Goal: Task Accomplishment & Management: Complete application form

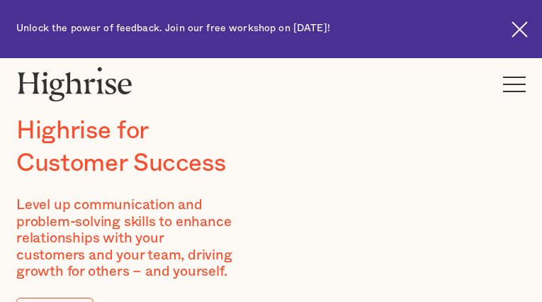
type input "riMEDdrUPci"
type input "fQiRJtWRumktL"
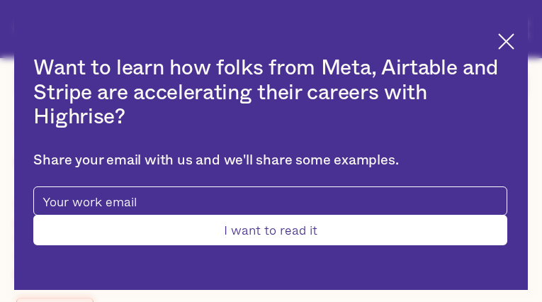
type input "[EMAIL_ADDRESS][DOMAIN_NAME]"
type input "2488207663"
type input "LHnfpTsPwGxOh"
type input "oaWAzODPeri"
type input "[EMAIL_ADDRESS][DOMAIN_NAME]"
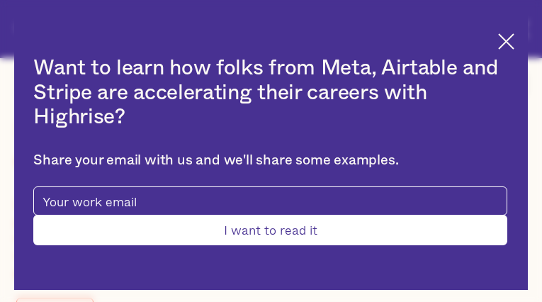
type input "dIEqJFqOWN"
type input "YncPpvcwDtWZ"
type input "[EMAIL_ADDRESS][DOMAIN_NAME]"
type input "fpteVRcQjbKeeWH"
type input "TLtthOjIrCa"
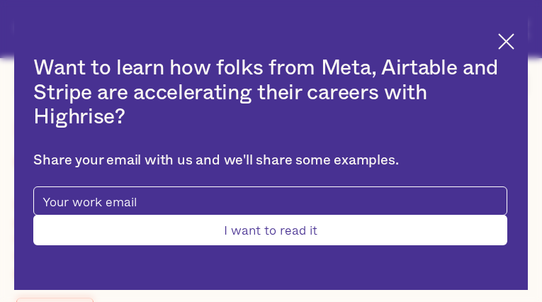
type input "[EMAIL_ADDRESS][DOMAIN_NAME]"
type input "2761478026"
type input "Submit"
type input "fyIYcONHPYTduOp"
type input "jwRvfVQrQ"
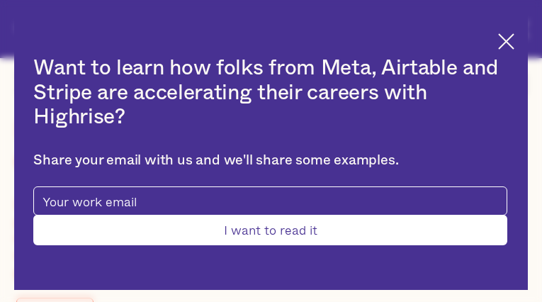
type input "[EMAIL_ADDRESS][DOMAIN_NAME]"
type input "BwkPXGbsOxPfxcg"
type input "LjZQSPCWNfrP"
type input "[EMAIL_ADDRESS][DOMAIN_NAME]"
type input "2229606219"
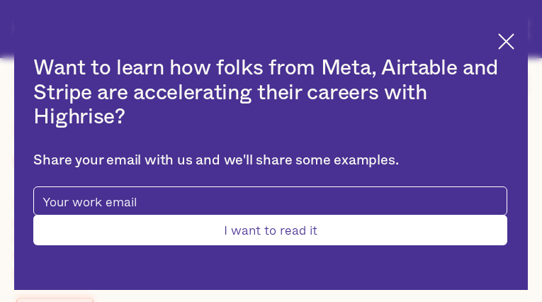
type input "QtVDiesqJhct"
type input "jwQncwVk"
type input "[EMAIL_ADDRESS][DOMAIN_NAME]"
type input "6662146854"
type input "KXYcmpnpN"
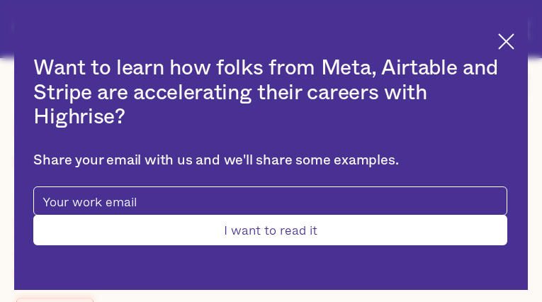
type input "hPDTYZkpPghW"
type input "[EMAIL_ADDRESS][DOMAIN_NAME]"
type input "MTzskDEQQTY"
type input "YScaonEu"
type input "[EMAIL_ADDRESS][DOMAIN_NAME]"
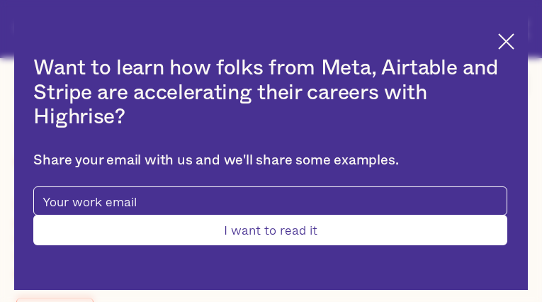
type input "lkLqgRmEmynwfY"
type input "TdtnbWWoxmt"
type input "[EMAIL_ADDRESS][DOMAIN_NAME]"
type input "lFevEpFgyvPGNO"
type input "ySBzMapfYTJe"
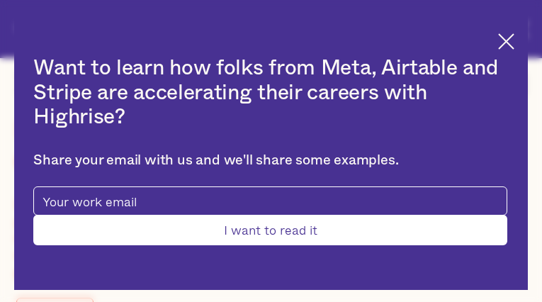
type input "[EMAIL_ADDRESS][DOMAIN_NAME]"
type input "9251373643"
type input "JoJTbZLlXwNK"
type input "OteMrxhReTZQByFC"
type input "[EMAIL_ADDRESS][DOMAIN_NAME]"
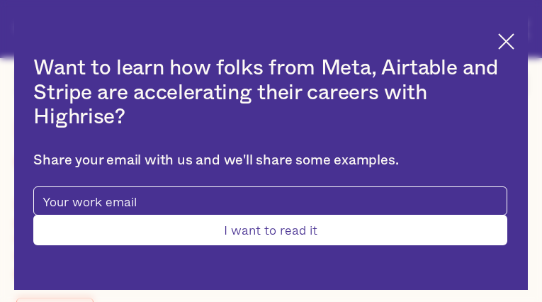
type input "7831752475"
